Goal: Find specific page/section: Find specific page/section

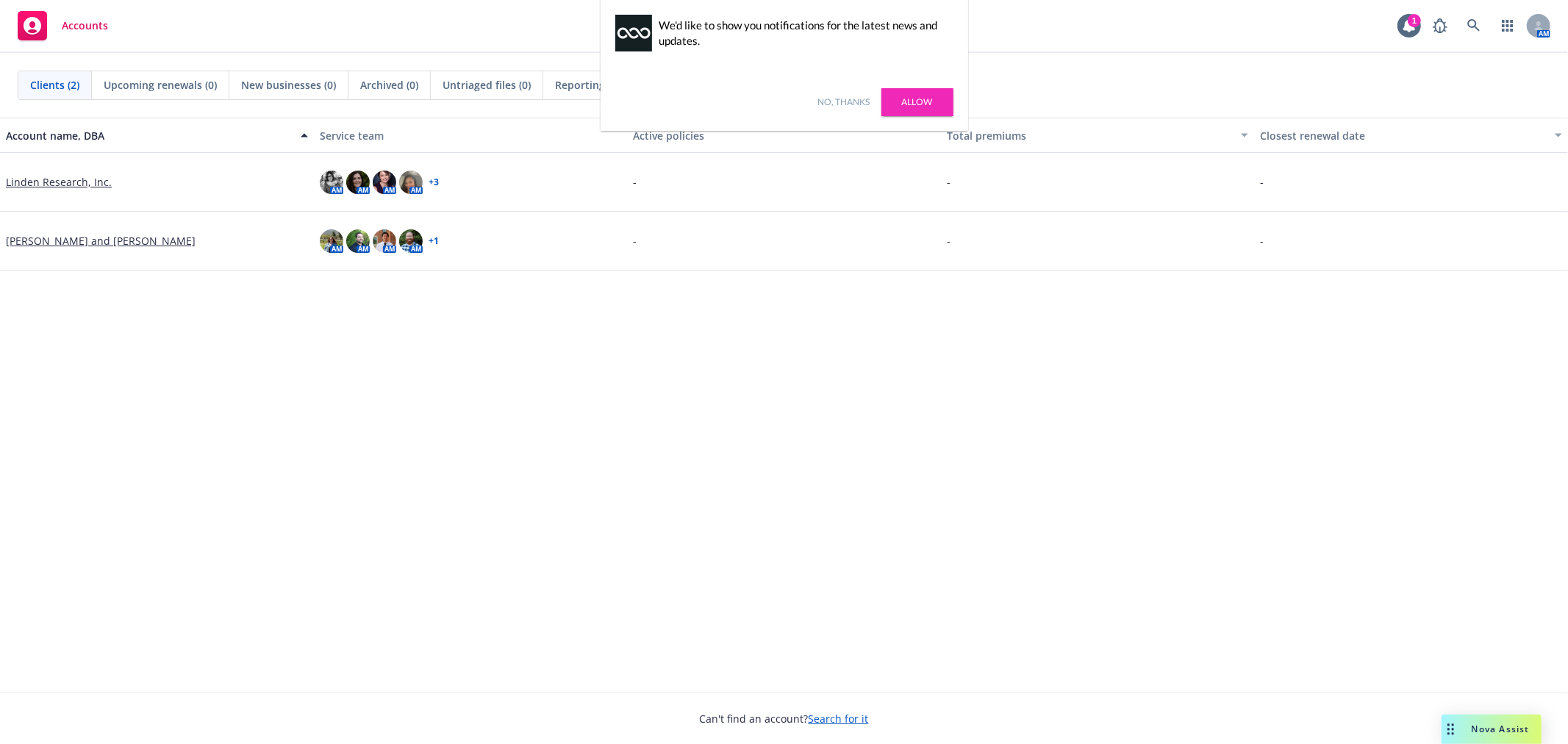
click at [833, 96] on link "No, thanks" at bounding box center [844, 102] width 52 height 13
click at [67, 182] on link "Linden Research, Inc." at bounding box center [58, 181] width 106 height 16
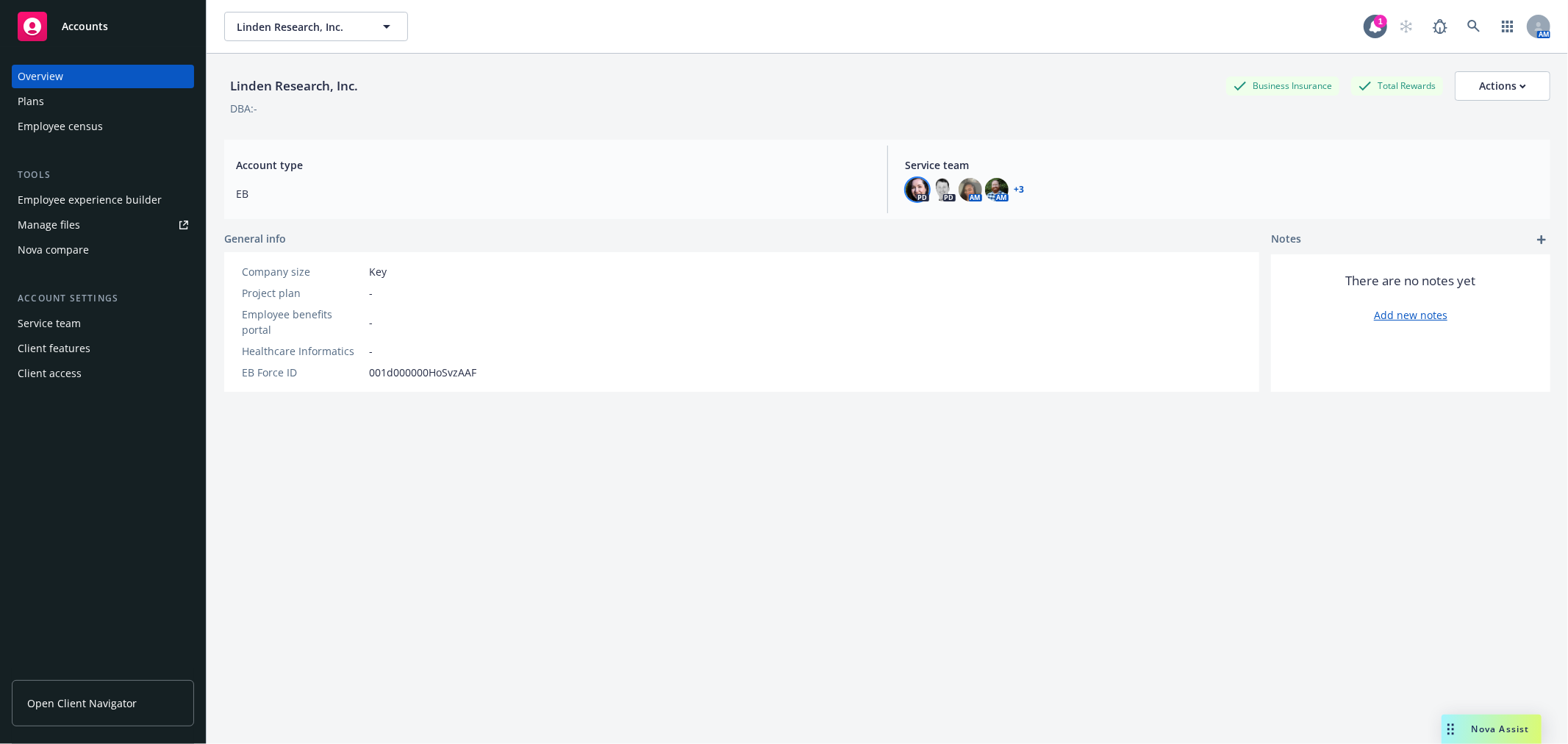
click at [915, 186] on img at bounding box center [917, 190] width 23 height 23
click at [901, 232] on icon "close" at bounding box center [901, 228] width 9 height 9
click at [942, 186] on img at bounding box center [944, 190] width 23 height 23
click at [930, 217] on div "[PERSON_NAME] Title EVP Team TR - Shared Services Phone [PHONE_NUMBER] Copy ema…" at bounding box center [828, 269] width 241 height 122
click at [924, 228] on icon "close" at bounding box center [928, 228] width 9 height 9
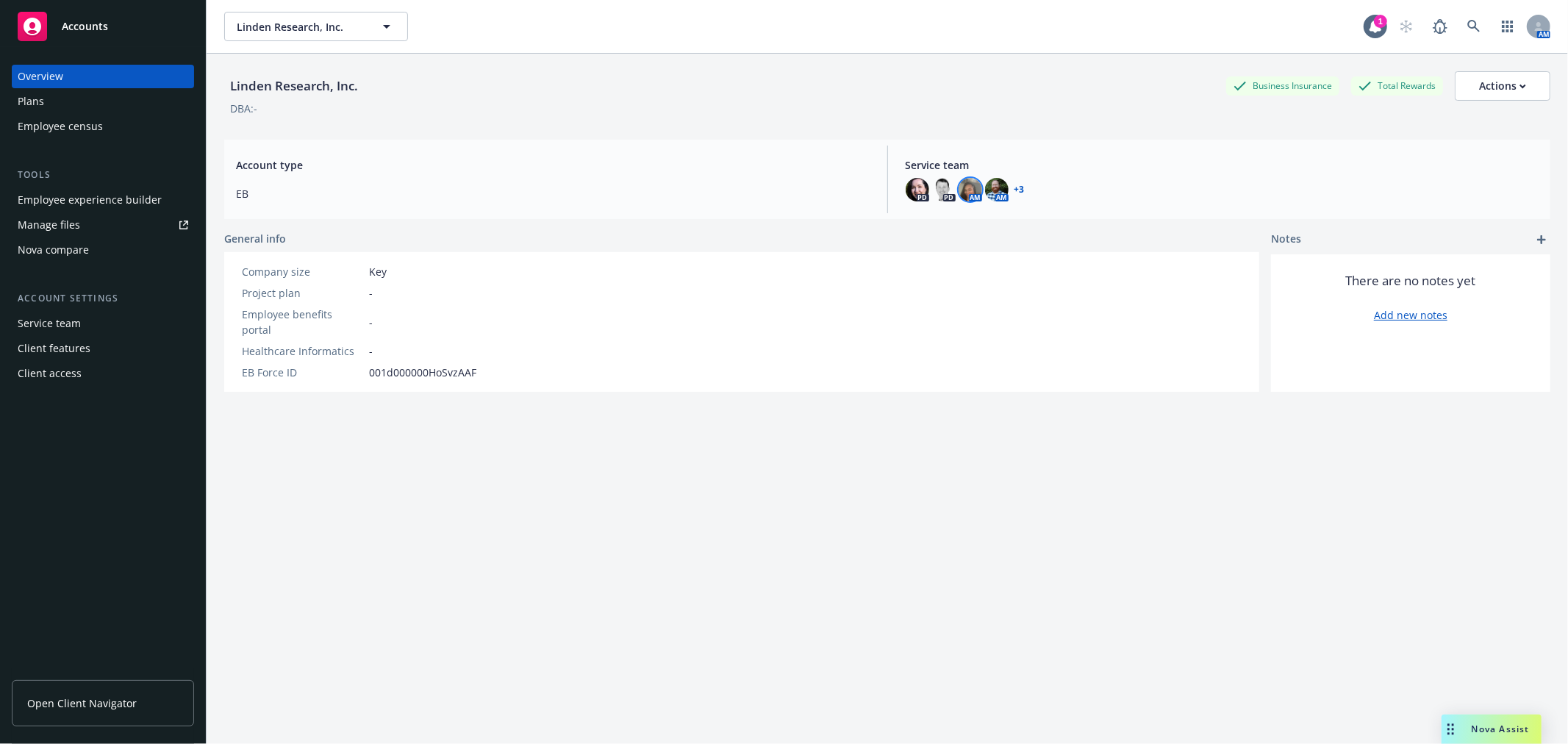
click at [971, 185] on img at bounding box center [970, 190] width 23 height 23
click at [958, 226] on icon "close" at bounding box center [954, 228] width 9 height 9
click at [998, 189] on img at bounding box center [996, 190] width 23 height 23
click at [981, 230] on icon "close" at bounding box center [980, 228] width 9 height 9
click at [1015, 187] on link "+ 3" at bounding box center [1020, 190] width 10 height 9
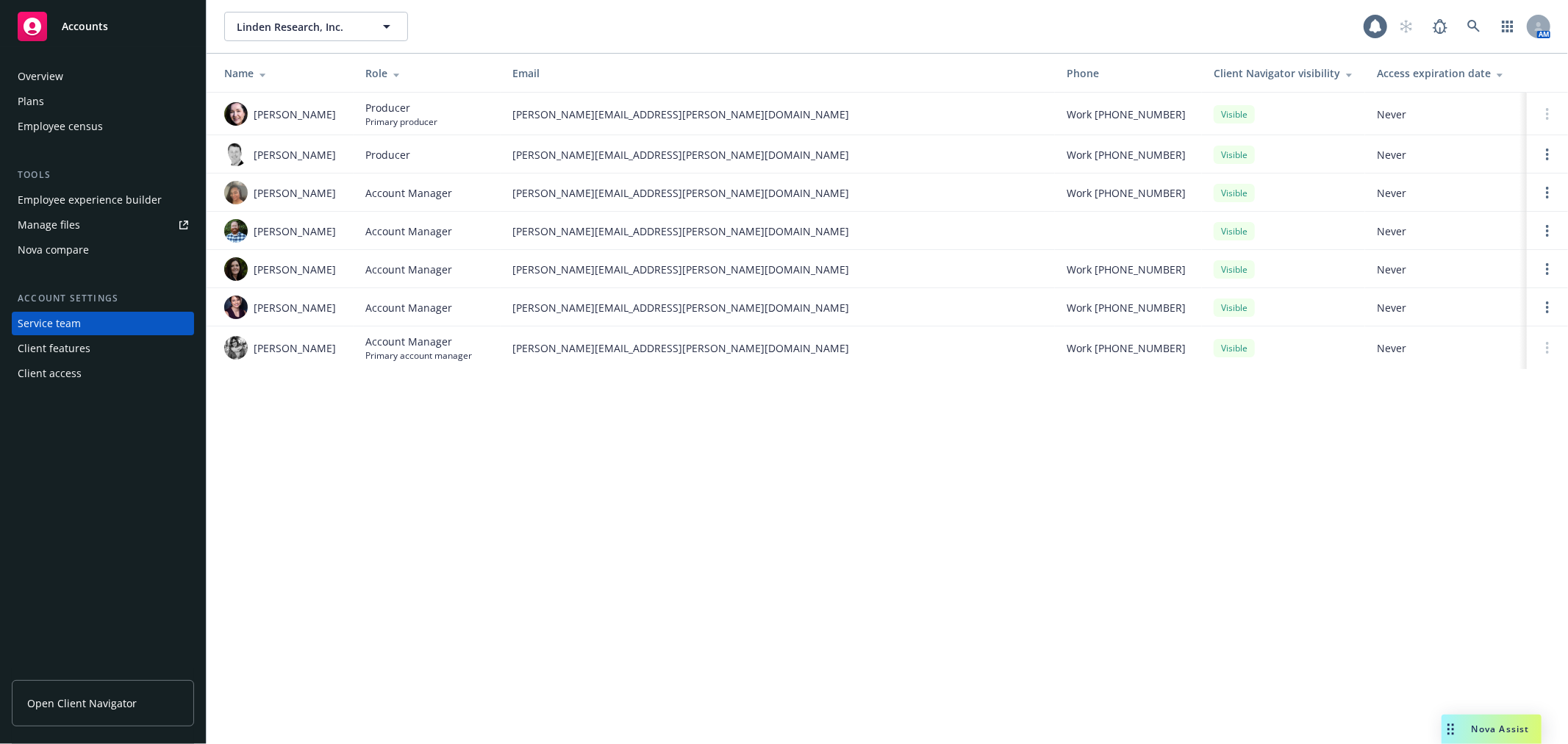
click at [78, 65] on div "Overview" at bounding box center [102, 77] width 171 height 23
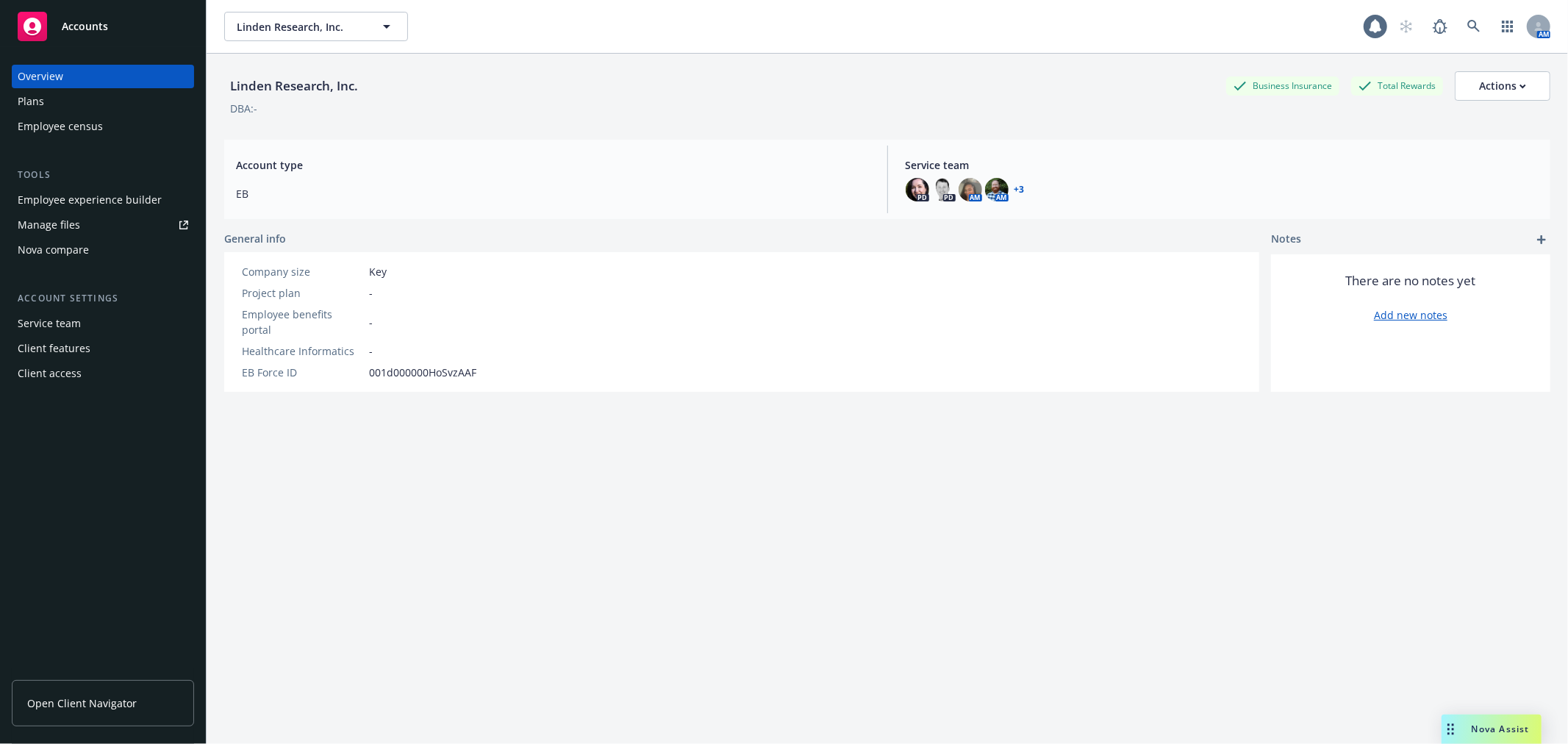
click at [1469, 722] on div "Nova Assist" at bounding box center [1491, 728] width 100 height 29
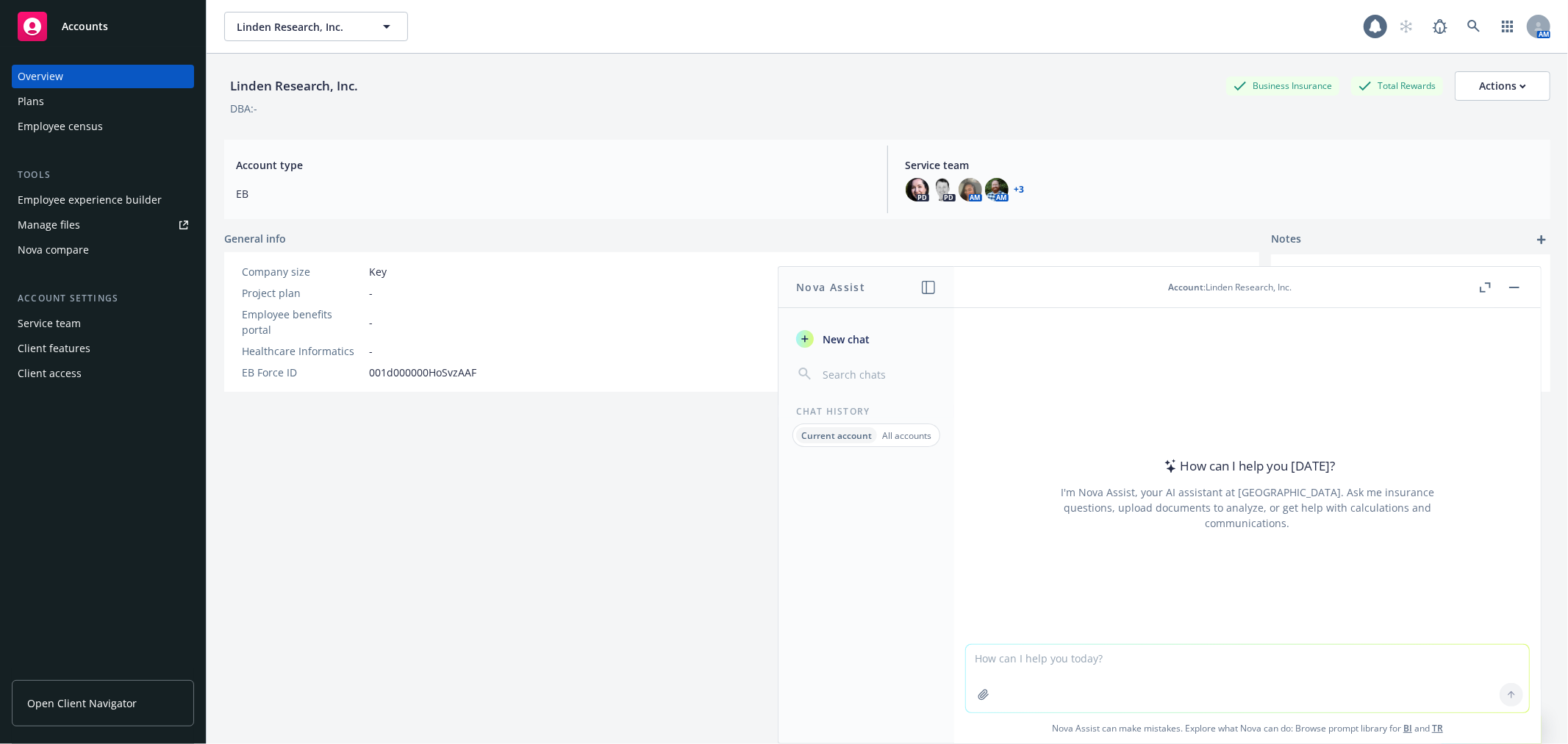
click at [1283, 291] on div "Account : Linden Research, Inc." at bounding box center [1229, 286] width 123 height 12
click at [896, 424] on div "Current account All accounts" at bounding box center [866, 435] width 148 height 23
click at [907, 437] on p "All accounts" at bounding box center [906, 435] width 49 height 12
click at [953, 282] on header "Nova Assist" at bounding box center [866, 287] width 176 height 41
click at [924, 288] on icon "button" at bounding box center [928, 287] width 13 height 13
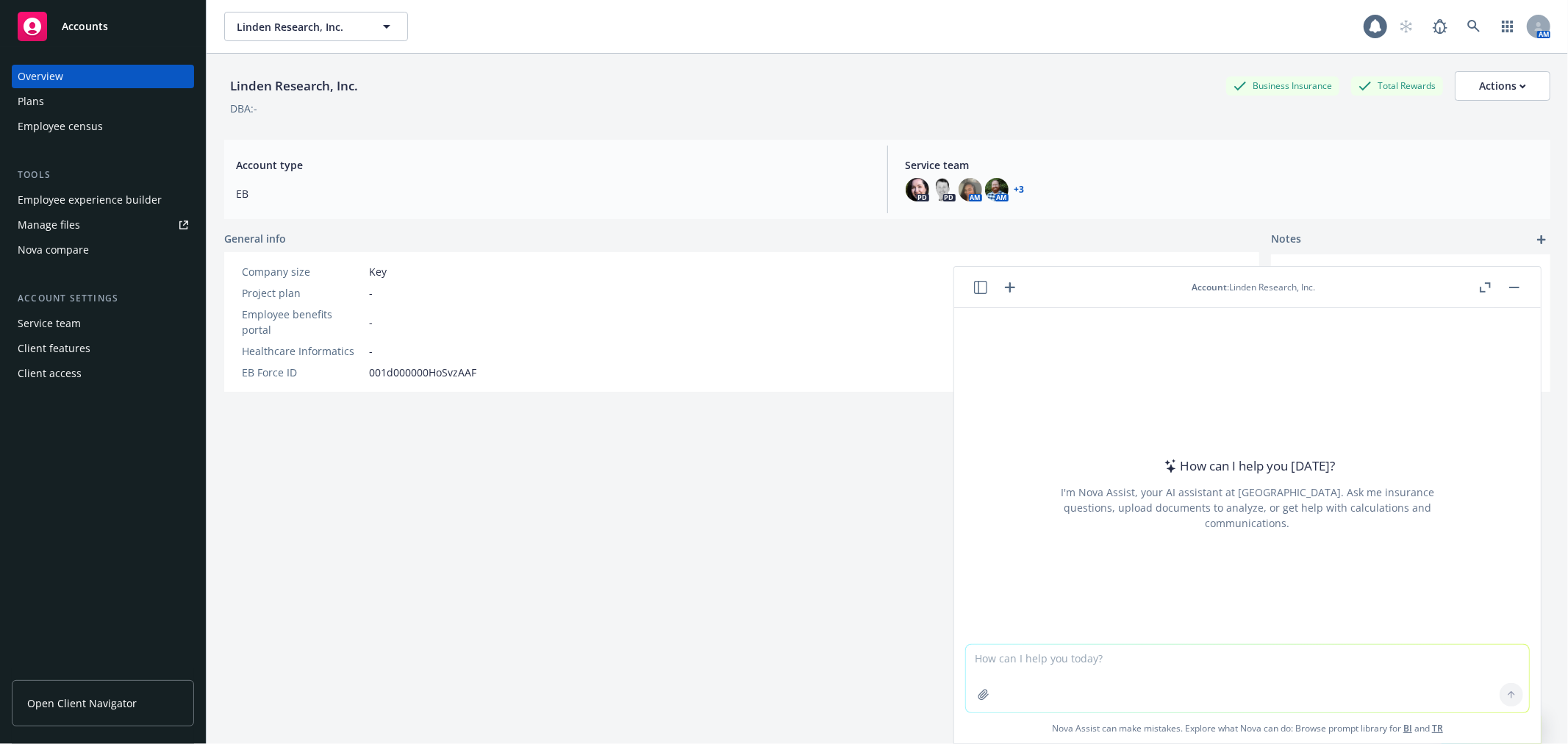
click at [1010, 280] on icon "button" at bounding box center [1010, 287] width 17 height 17
click at [1298, 297] on header "Account : Linden Research, Inc." at bounding box center [1247, 287] width 587 height 41
click at [44, 17] on rect at bounding box center [32, 26] width 29 height 29
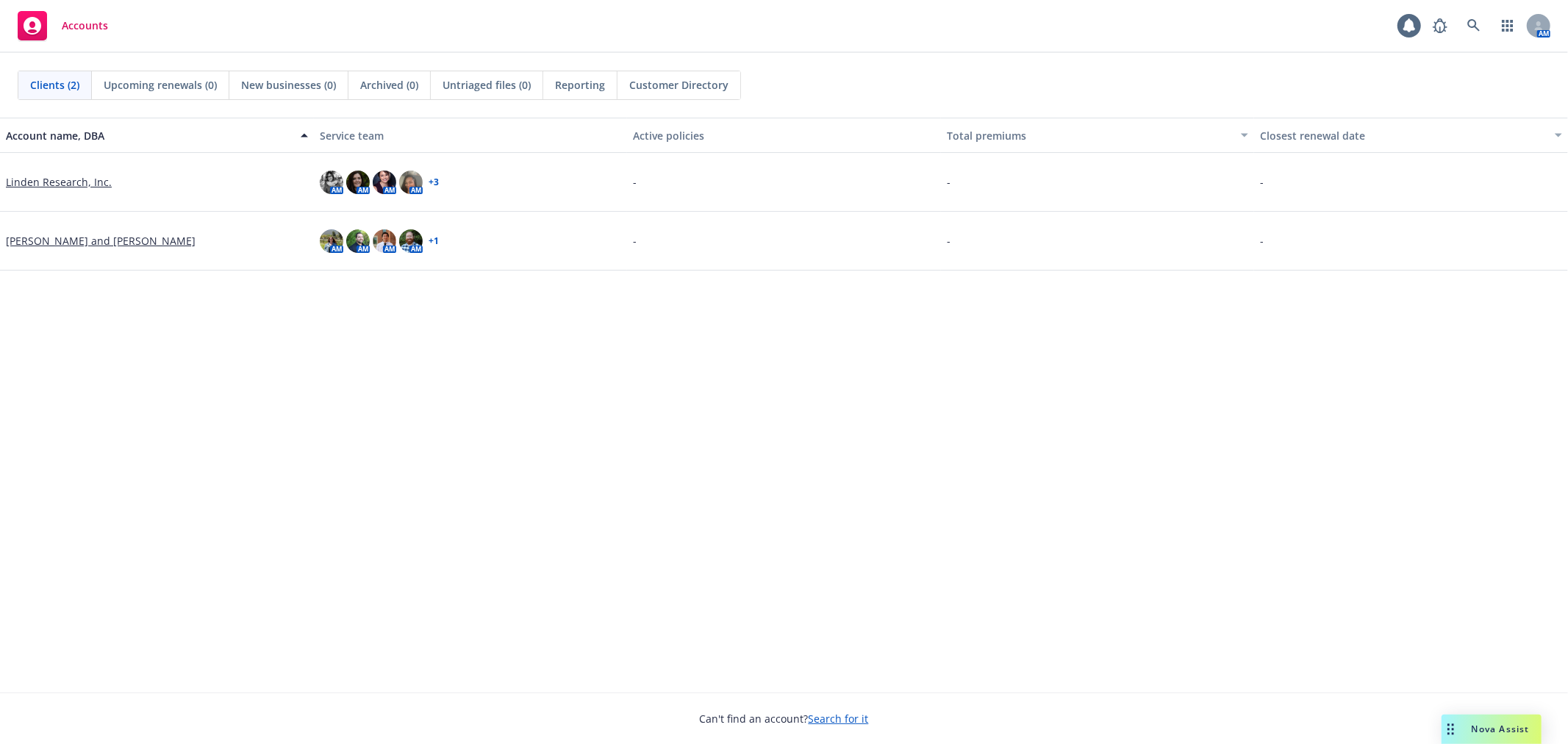
click at [1490, 722] on div "Nova Assist" at bounding box center [1491, 728] width 100 height 29
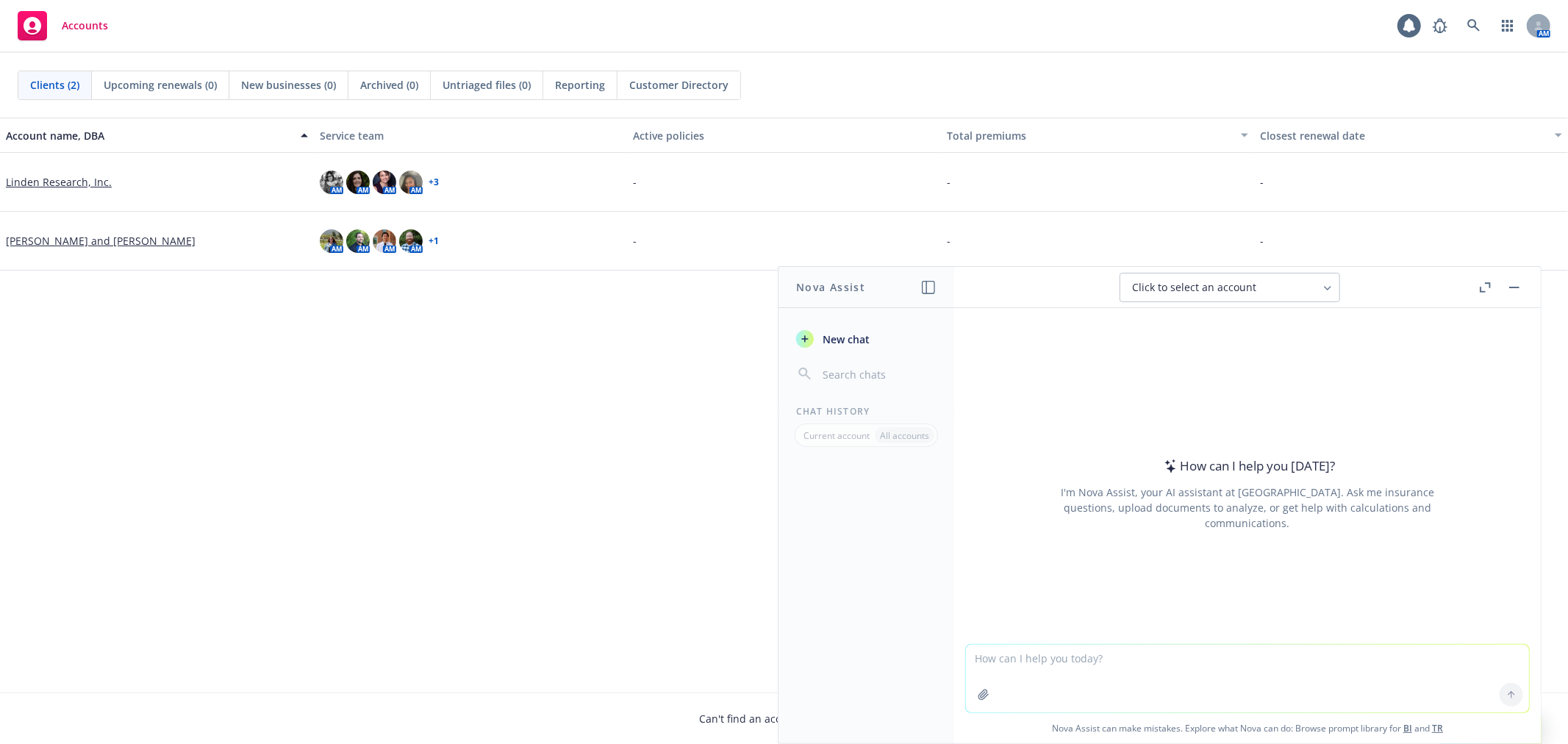
click at [1325, 289] on icon at bounding box center [1327, 288] width 12 height 12
click at [1269, 338] on input "search" at bounding box center [1240, 325] width 186 height 28
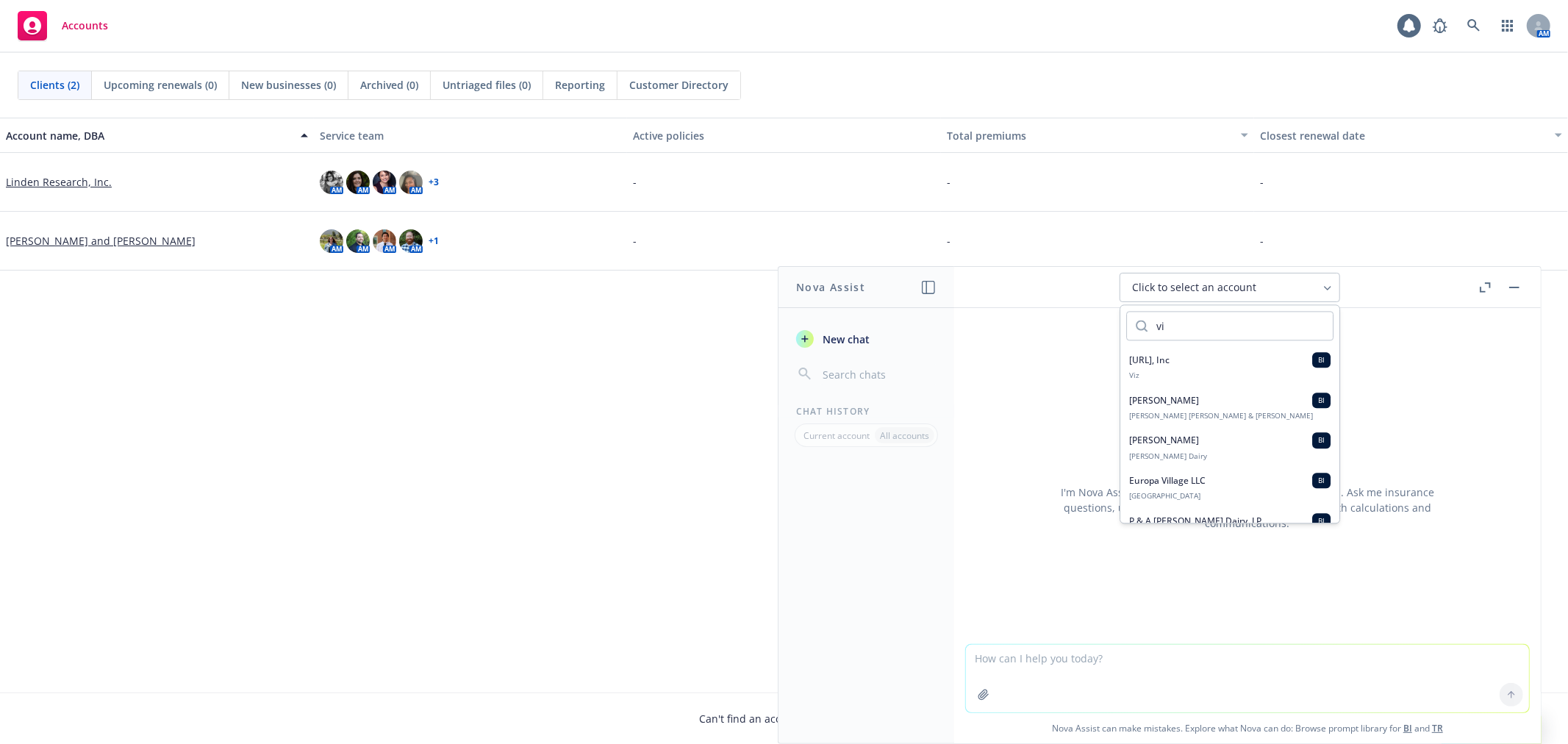
type input "v"
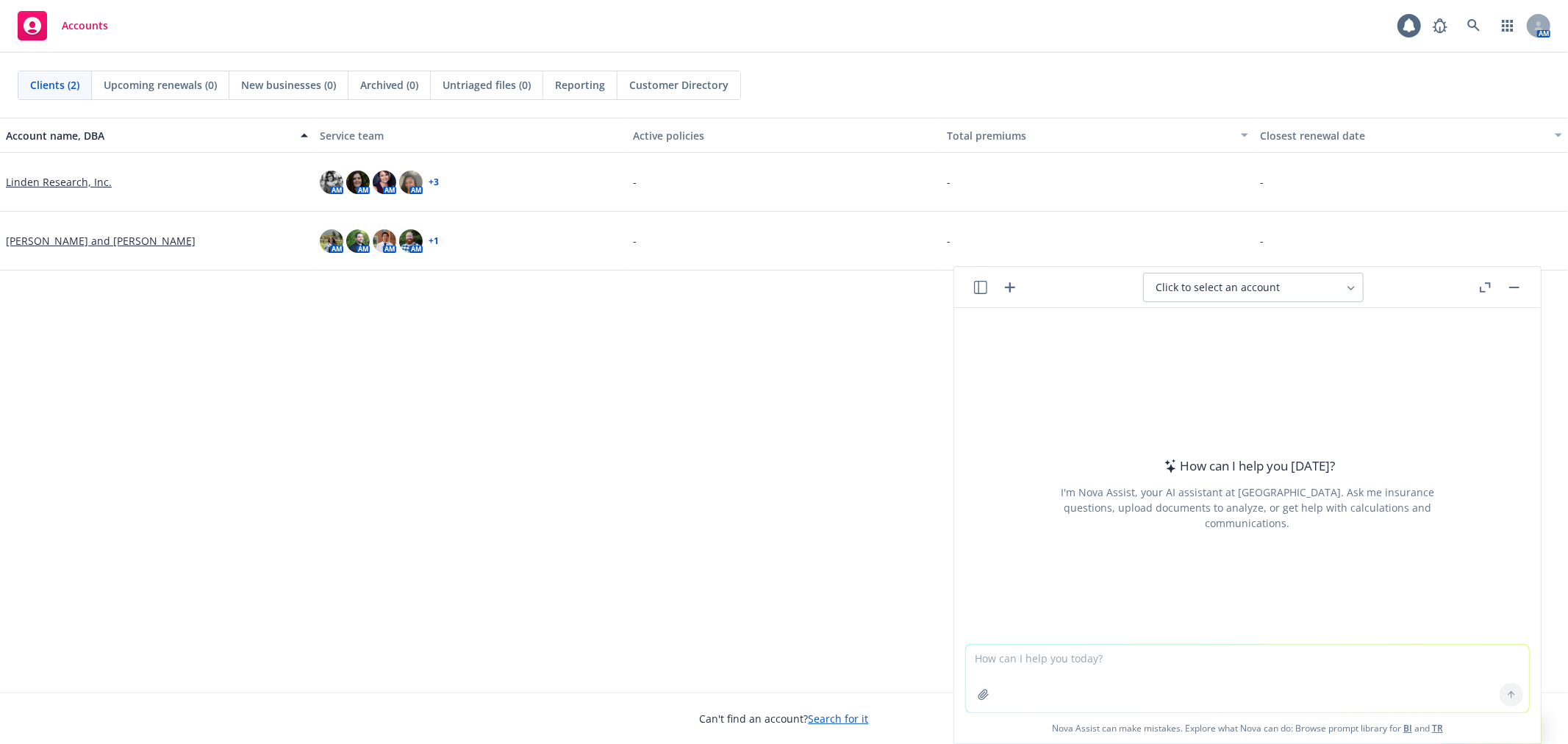
click at [1523, 285] on button at bounding box center [1514, 287] width 17 height 17
click at [1518, 290] on button "button" at bounding box center [1514, 287] width 17 height 17
